Goal: Communication & Community: Participate in discussion

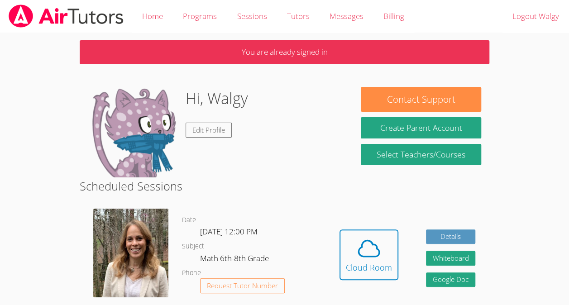
click at [348, 280] on link "Cloud Room" at bounding box center [368, 257] width 59 height 57
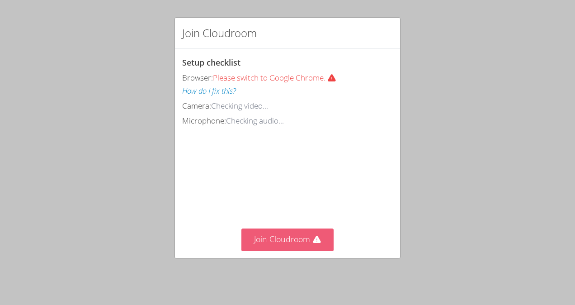
click at [267, 250] on button "Join Cloudroom" at bounding box center [288, 239] width 93 height 22
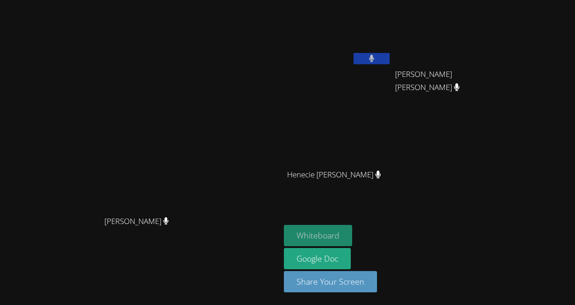
click at [352, 242] on button "Whiteboard" at bounding box center [318, 235] width 68 height 21
click at [390, 55] on button at bounding box center [372, 58] width 36 height 11
click at [376, 55] on icon at bounding box center [371, 59] width 9 height 8
click at [72, 136] on video at bounding box center [140, 134] width 136 height 154
click at [390, 61] on button at bounding box center [372, 58] width 36 height 11
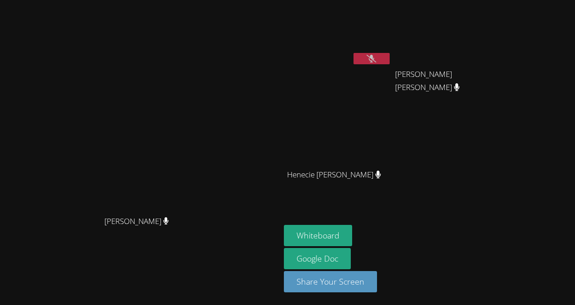
click at [390, 53] on button at bounding box center [372, 58] width 36 height 11
click at [390, 64] on button at bounding box center [372, 58] width 36 height 11
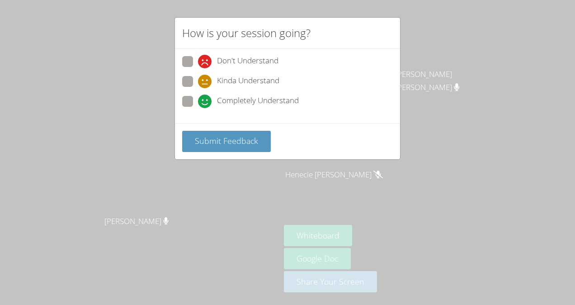
click at [205, 85] on icon at bounding box center [205, 82] width 14 height 14
click at [205, 84] on input "Kinda Understand" at bounding box center [202, 80] width 8 height 8
radio input "true"
click at [234, 144] on span "Submit Feedback" at bounding box center [226, 140] width 63 height 11
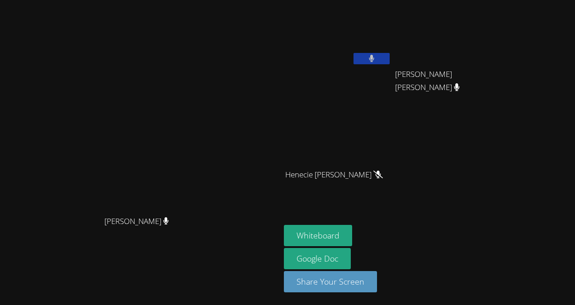
click at [375, 58] on icon at bounding box center [371, 59] width 5 height 8
